Goal: Task Accomplishment & Management: Complete application form

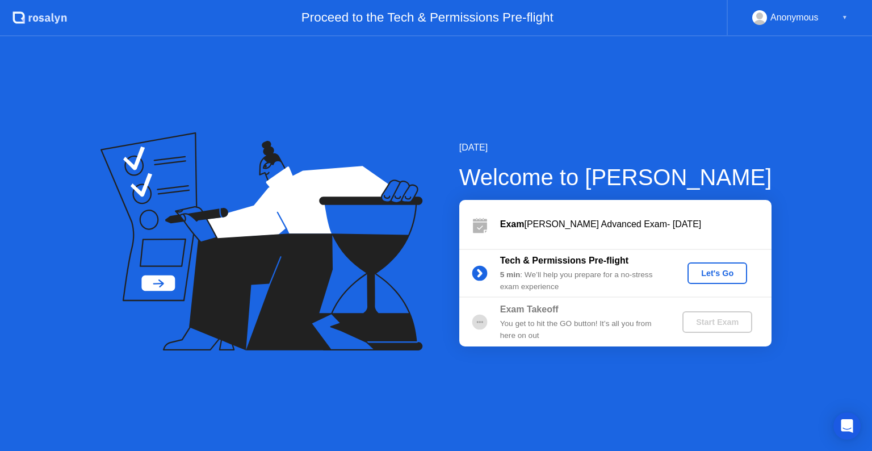
click at [711, 274] on div "Let's Go" at bounding box center [717, 272] width 51 height 9
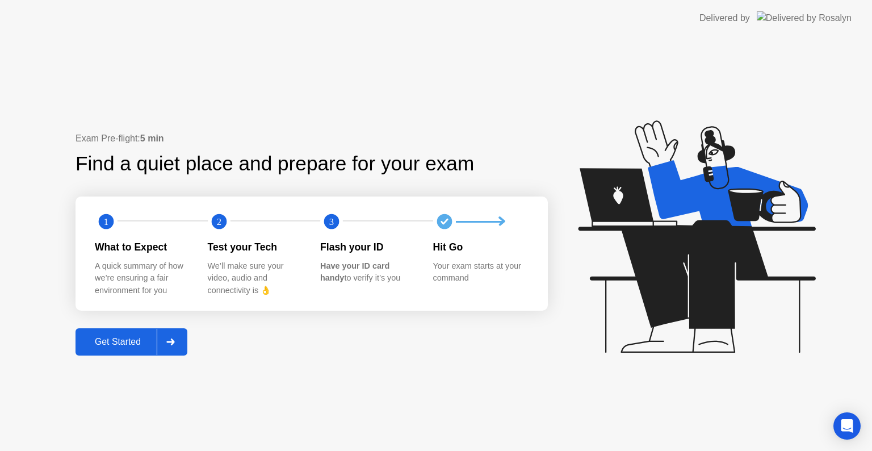
click at [169, 347] on div at bounding box center [170, 342] width 27 height 26
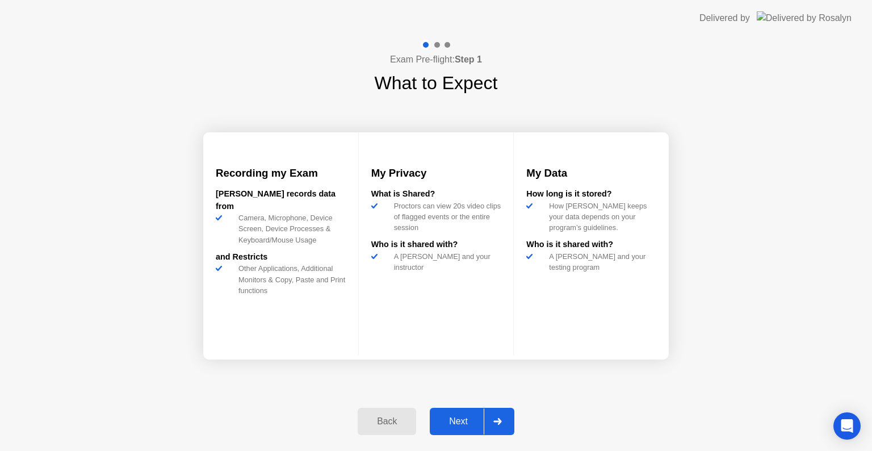
click at [494, 426] on div at bounding box center [497, 421] width 27 height 26
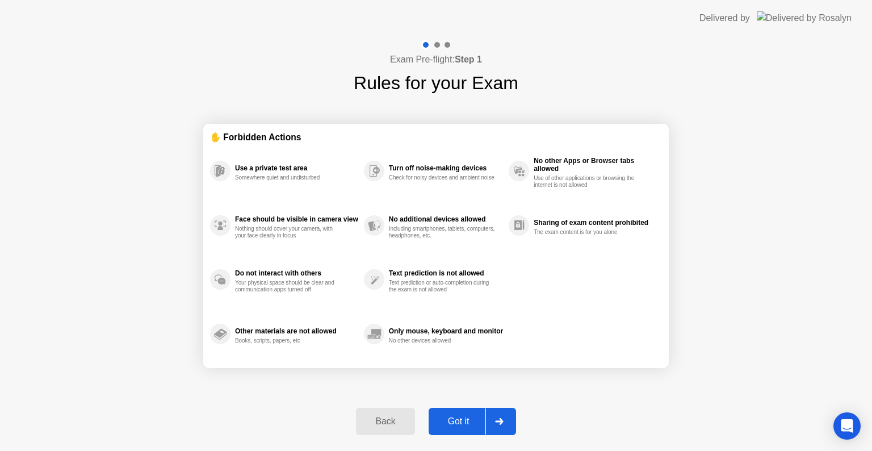
click at [505, 424] on div at bounding box center [498, 421] width 27 height 26
select select "**********"
select select "*******"
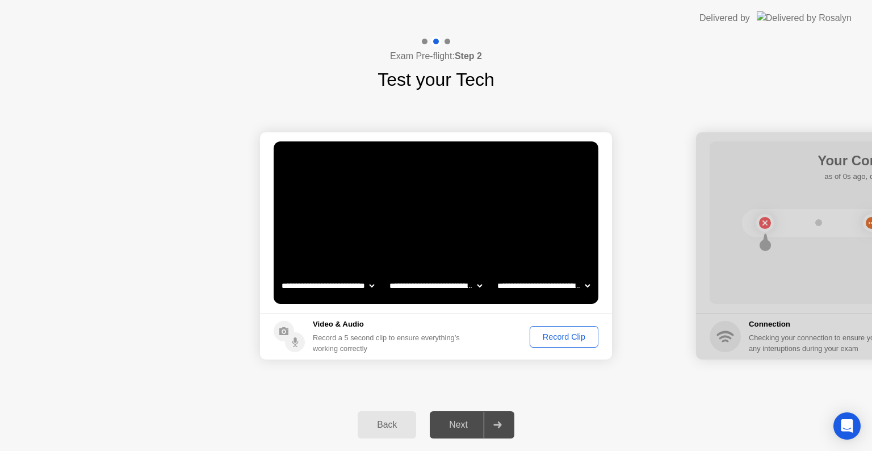
click at [567, 340] on div "Record Clip" at bounding box center [564, 336] width 61 height 9
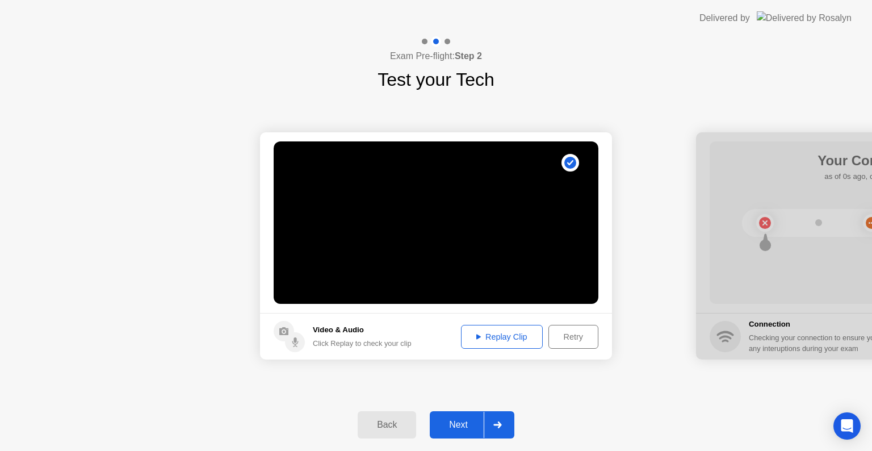
click at [492, 343] on button "Replay Clip" at bounding box center [502, 337] width 82 height 24
click at [474, 421] on div "Next" at bounding box center [458, 424] width 51 height 10
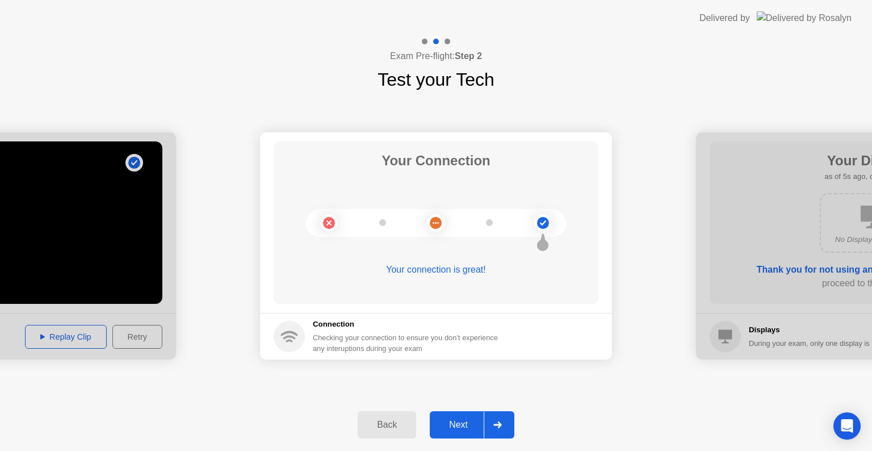
click at [453, 420] on div "Next" at bounding box center [458, 424] width 51 height 10
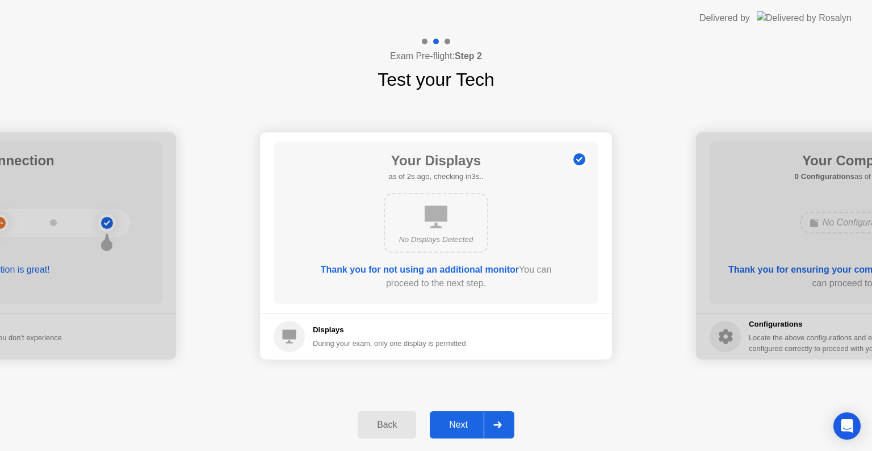
click at [465, 430] on div "Next" at bounding box center [458, 424] width 51 height 10
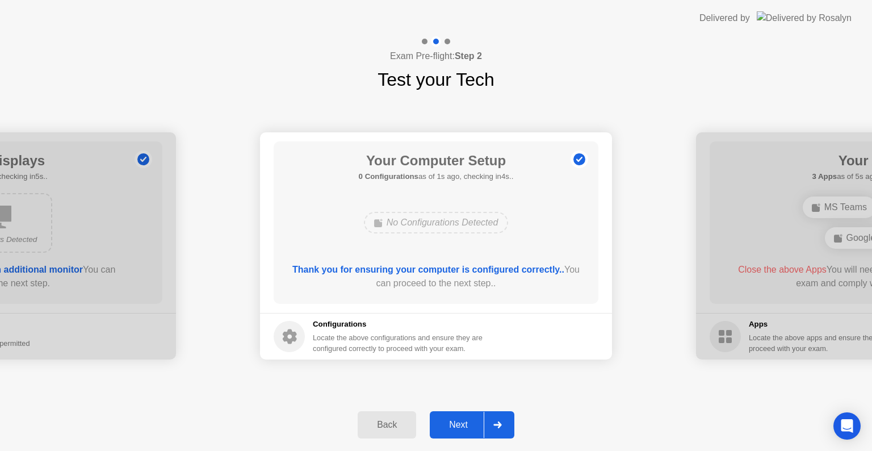
click at [474, 429] on div "Next" at bounding box center [458, 424] width 51 height 10
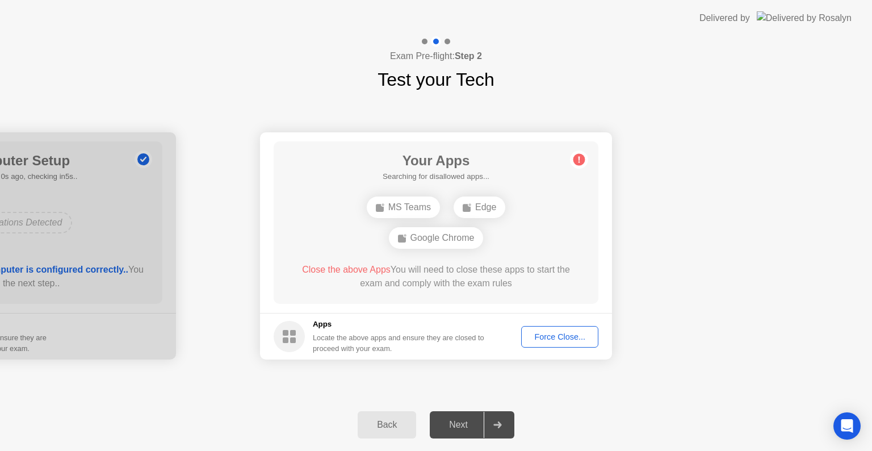
click at [543, 336] on div "Force Close..." at bounding box center [559, 336] width 69 height 9
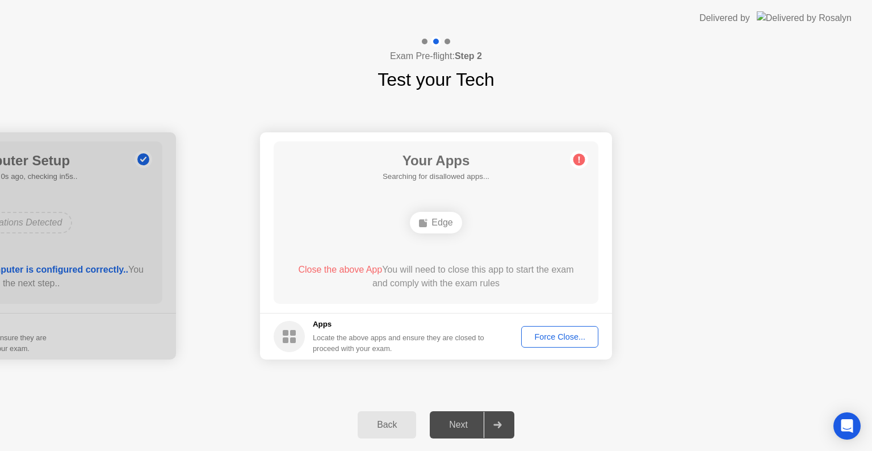
click at [587, 336] on div "Force Close..." at bounding box center [559, 336] width 69 height 9
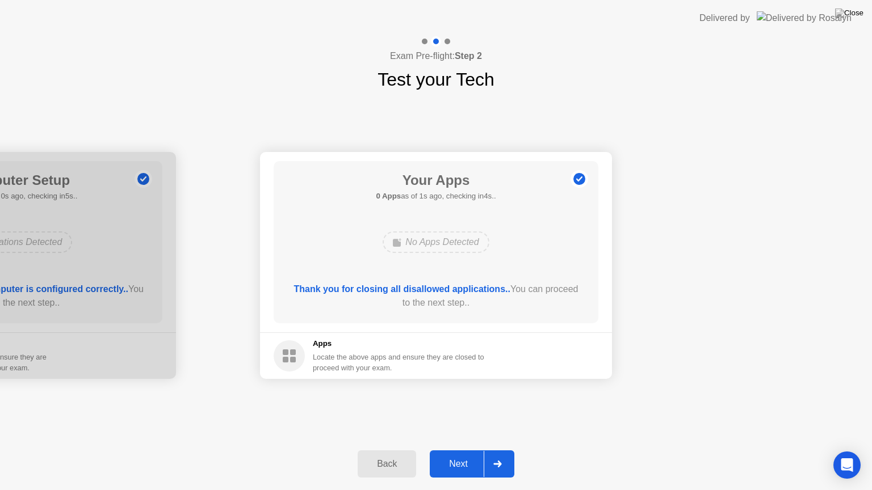
click at [457, 450] on button "Next" at bounding box center [472, 464] width 85 height 27
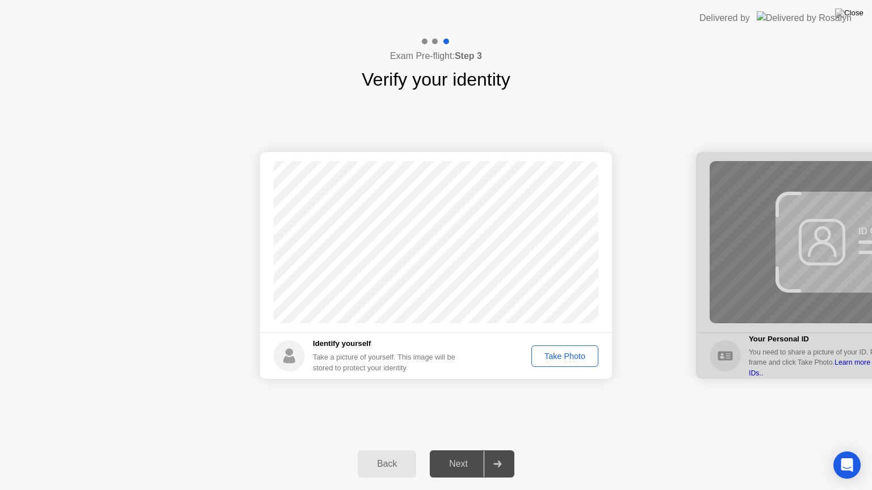
click at [560, 358] on div "Take Photo" at bounding box center [564, 356] width 59 height 9
click at [453, 450] on div "Next" at bounding box center [458, 464] width 51 height 10
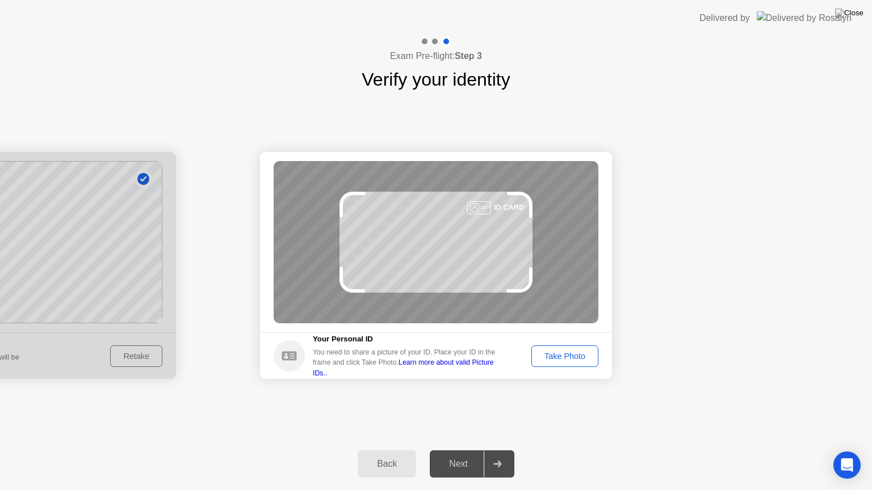
click at [555, 359] on div "Take Photo" at bounding box center [564, 356] width 59 height 9
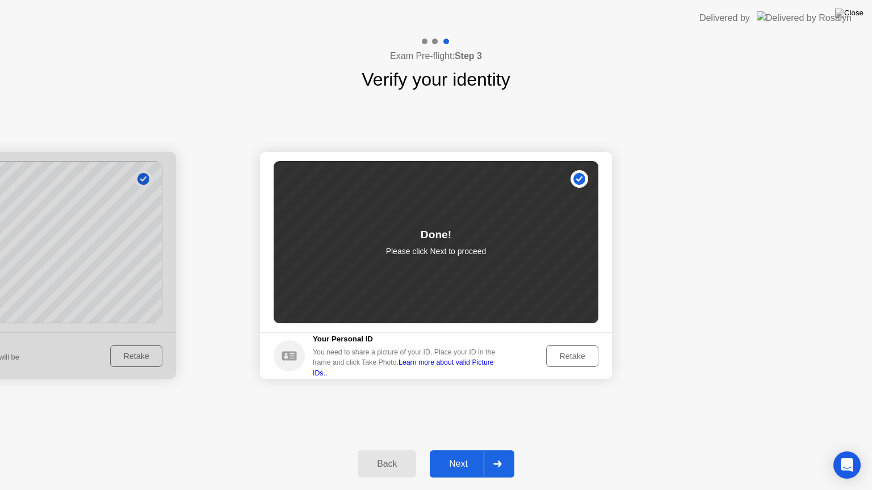
click at [473, 450] on div "Next" at bounding box center [458, 464] width 51 height 10
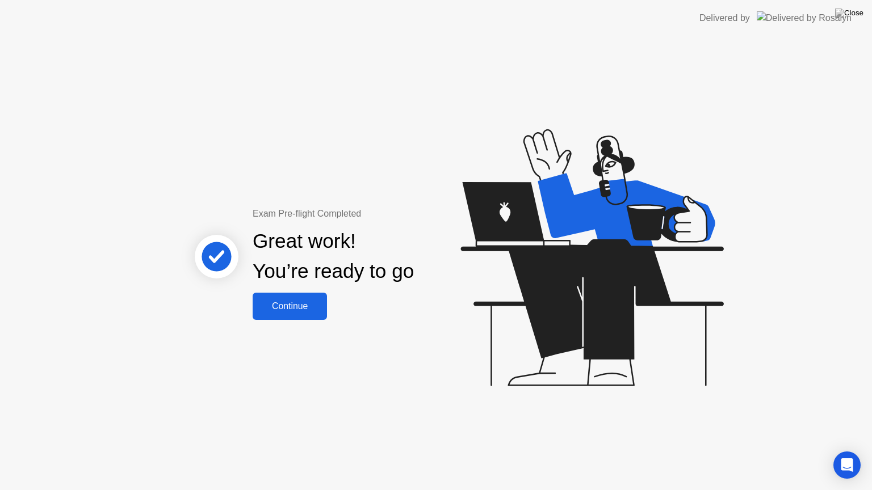
click at [309, 304] on div "Continue" at bounding box center [290, 306] width 68 height 10
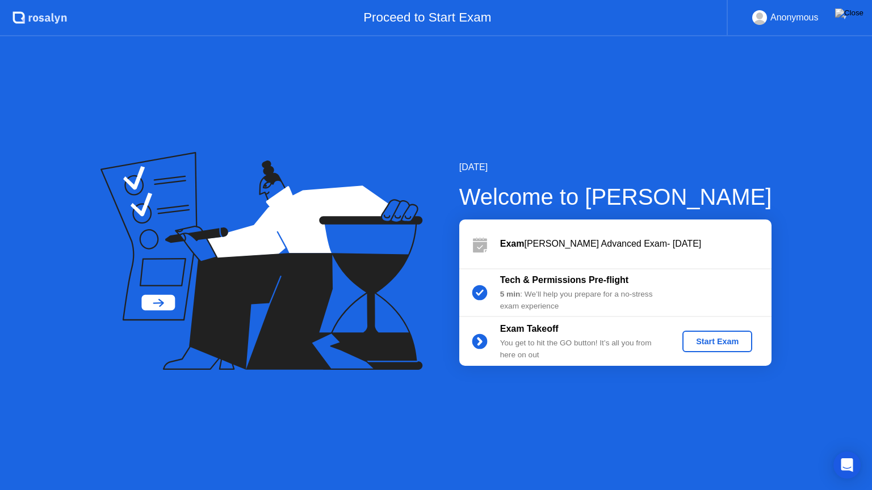
click at [718, 334] on button "Start Exam" at bounding box center [717, 342] width 70 height 22
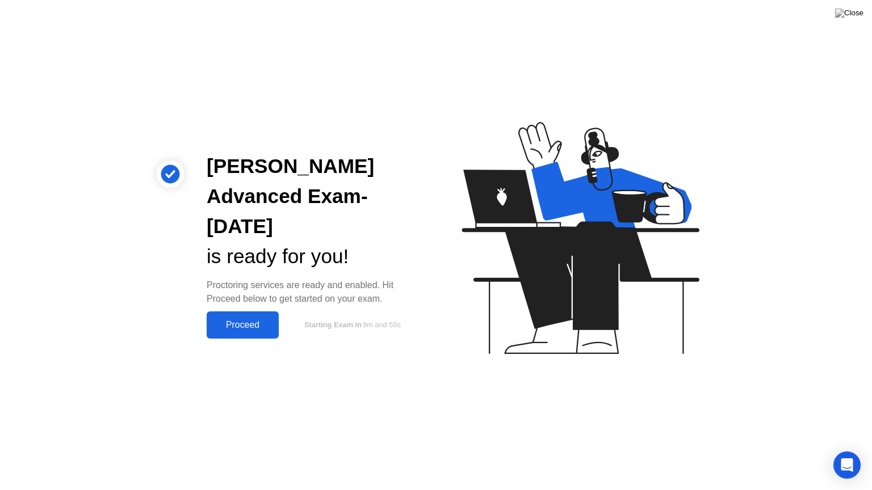
click at [247, 321] on div "Proceed" at bounding box center [242, 325] width 65 height 10
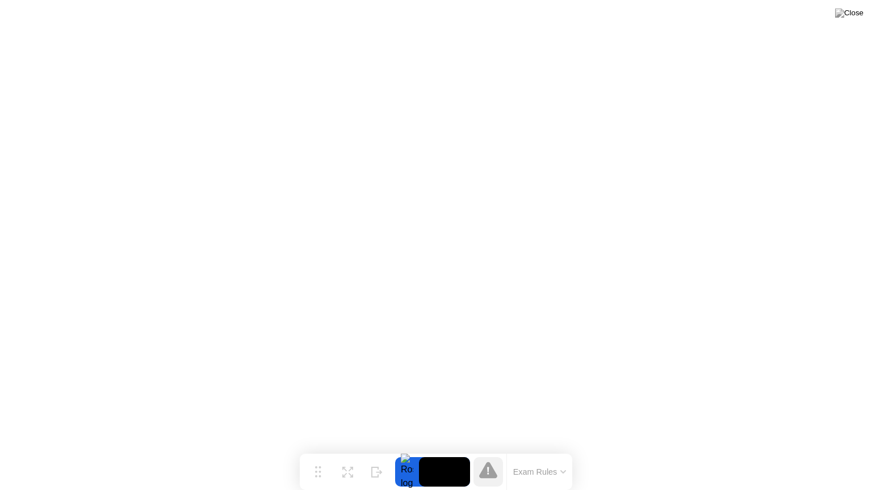
click at [552, 450] on button "Exam Rules" at bounding box center [540, 472] width 60 height 10
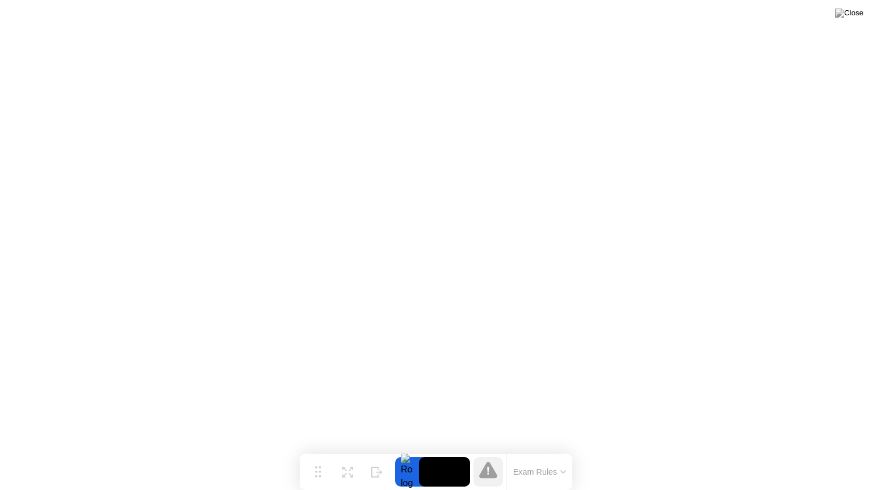
click at [410, 450] on div at bounding box center [407, 472] width 24 height 30
click at [450, 450] on video at bounding box center [444, 472] width 51 height 30
click at [406, 450] on div at bounding box center [407, 472] width 24 height 30
click at [439, 450] on video at bounding box center [444, 472] width 51 height 30
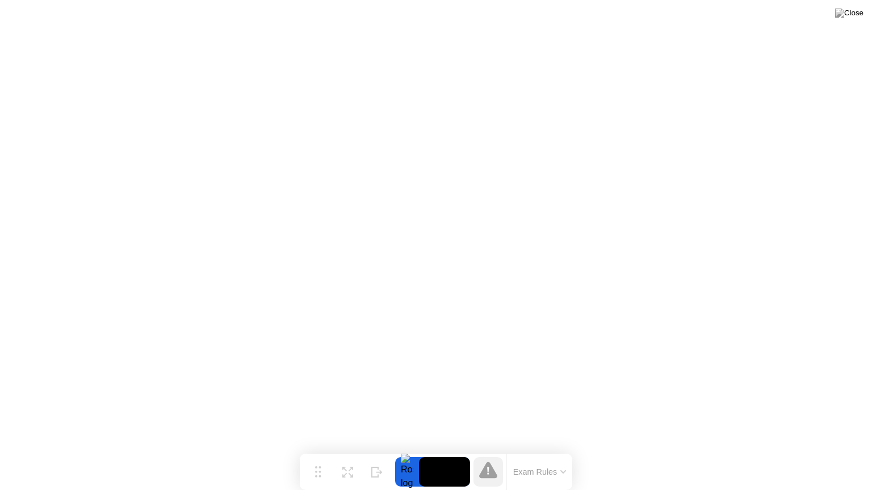
click at [438, 450] on video at bounding box center [444, 472] width 51 height 30
click at [409, 450] on div at bounding box center [407, 472] width 24 height 30
drag, startPoint x: 507, startPoint y: 463, endPoint x: 492, endPoint y: 459, distance: 15.1
click at [492, 450] on div "Exam Rules" at bounding box center [521, 472] width 102 height 36
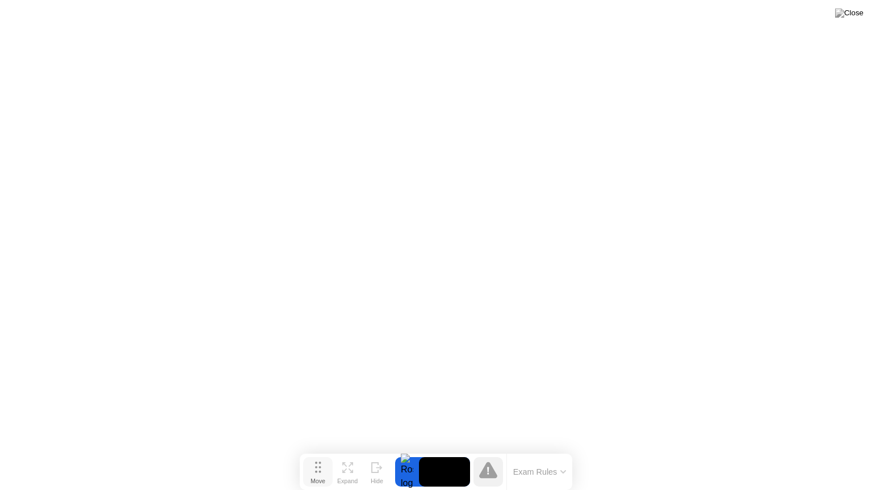
drag, startPoint x: 342, startPoint y: 468, endPoint x: 320, endPoint y: 472, distance: 22.5
click at [321, 450] on div "Move Expand Hide" at bounding box center [347, 472] width 89 height 30
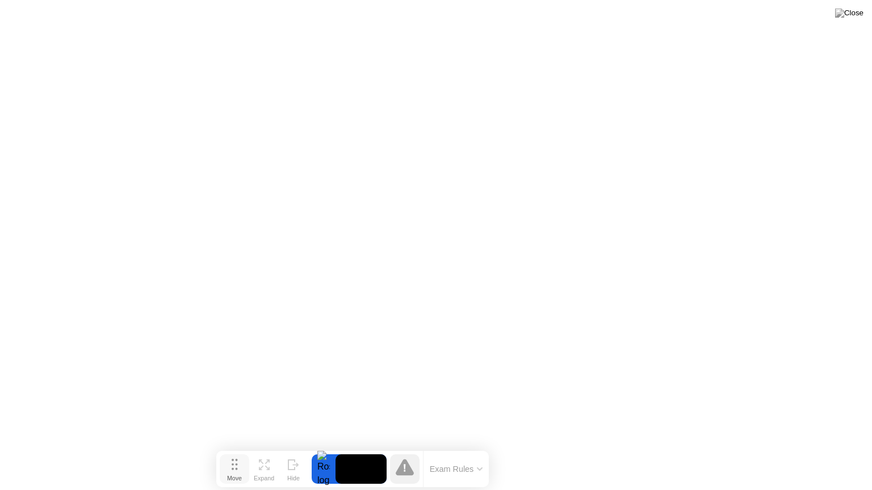
drag, startPoint x: 316, startPoint y: 472, endPoint x: 229, endPoint y: 471, distance: 86.9
click at [232, 450] on circle at bounding box center [233, 469] width 2 height 2
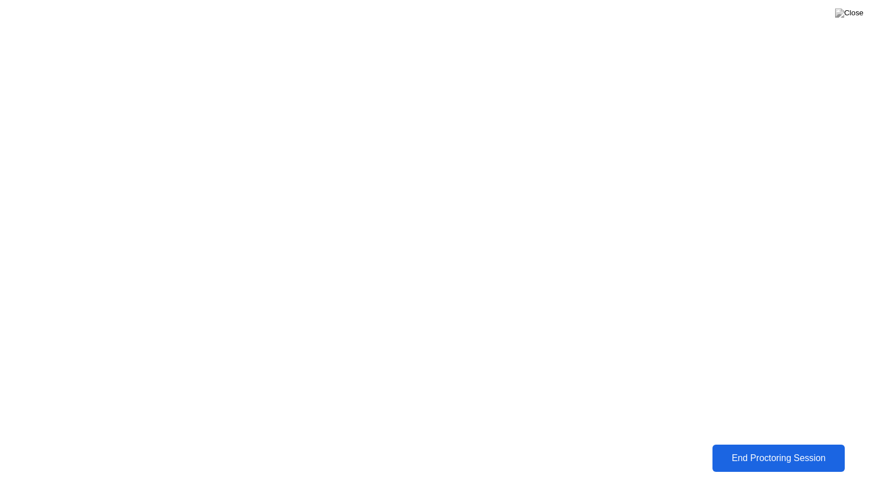
click at [803, 450] on div "End Proctoring Session" at bounding box center [778, 458] width 126 height 10
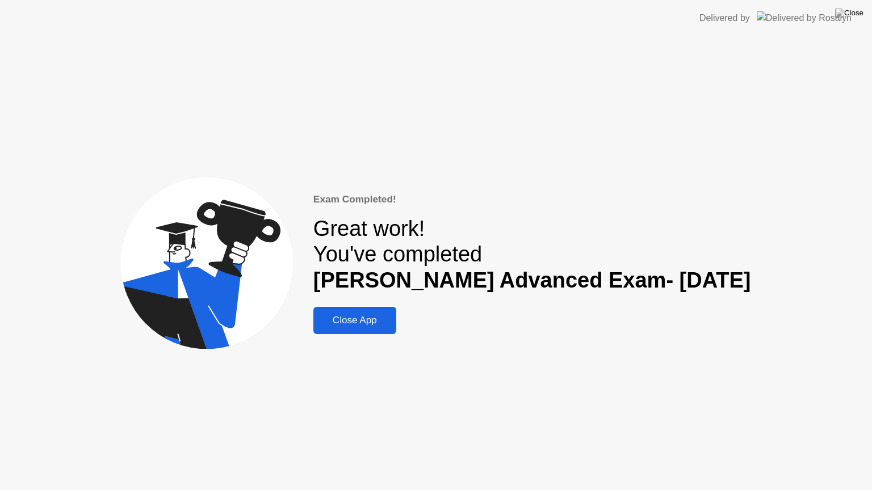
click at [393, 317] on div "Close App" at bounding box center [355, 320] width 76 height 11
